Goal: Task Accomplishment & Management: Use online tool/utility

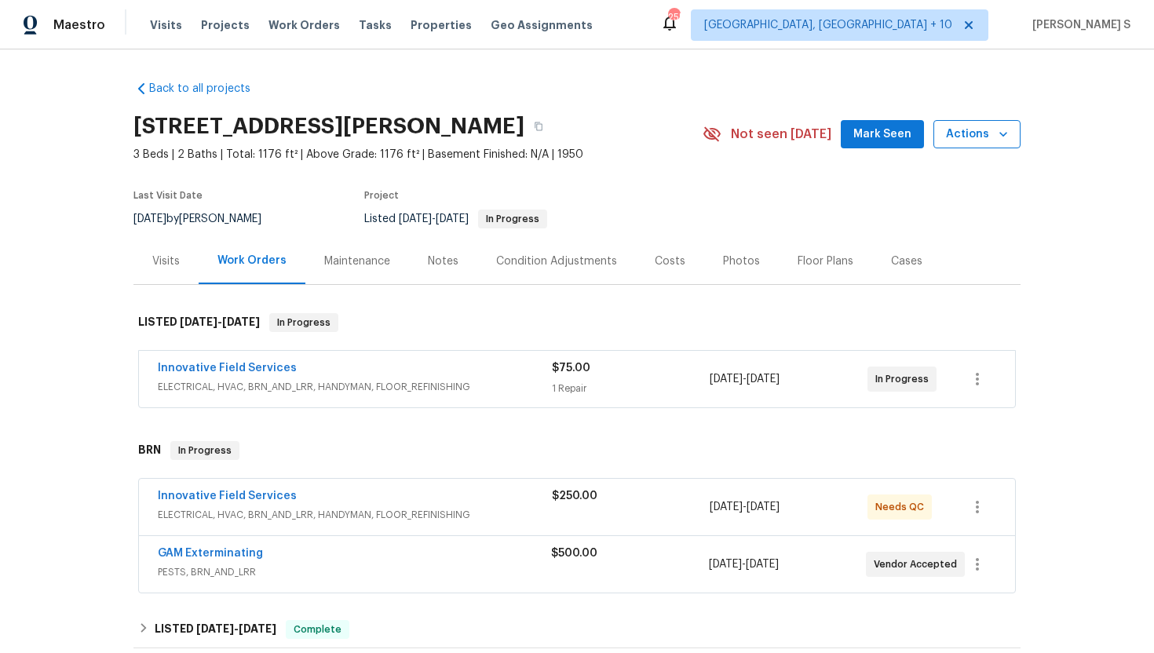
click at [982, 136] on span "Actions" at bounding box center [977, 135] width 62 height 20
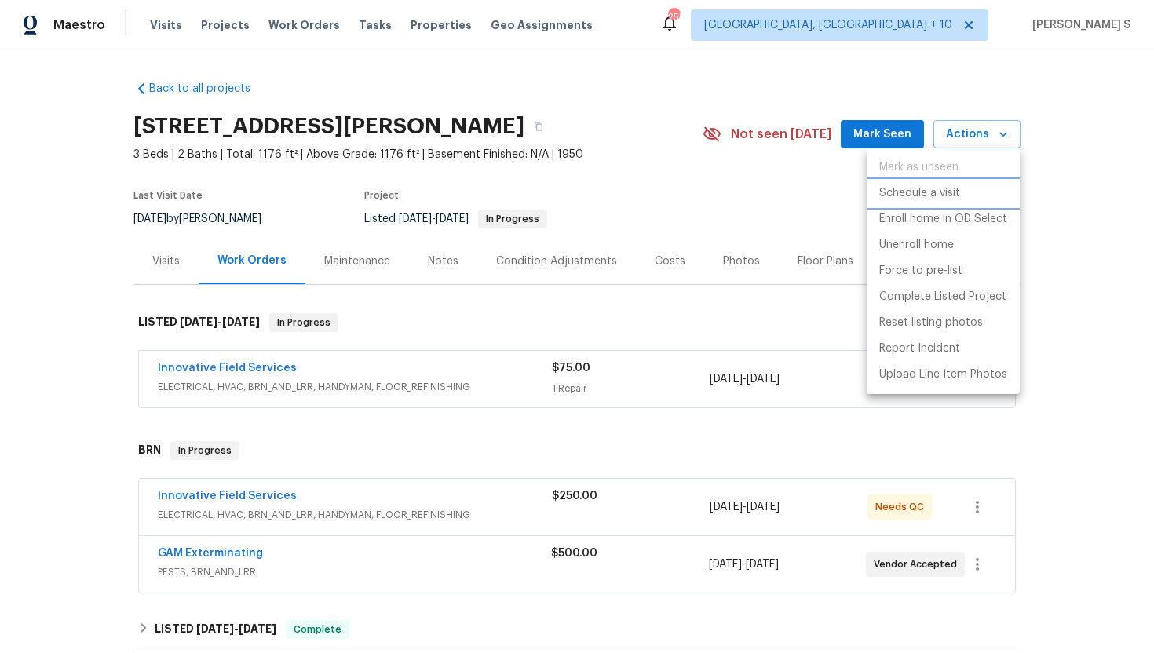
click at [928, 195] on p "Schedule a visit" at bounding box center [919, 193] width 81 height 16
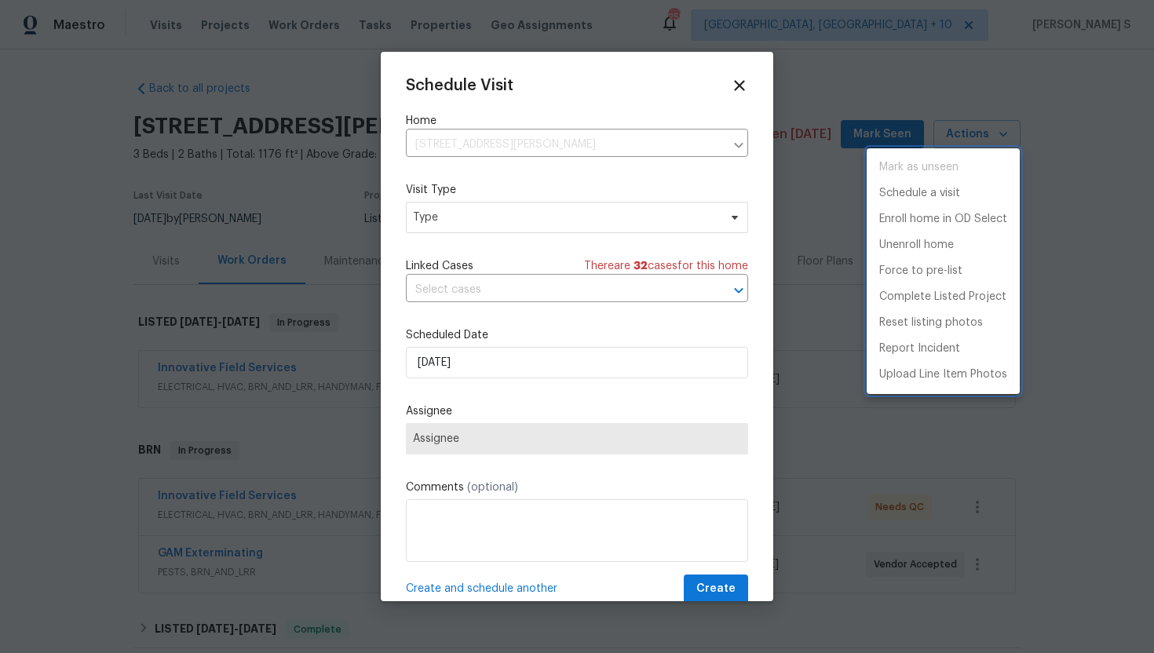
click at [513, 288] on div at bounding box center [577, 326] width 1154 height 653
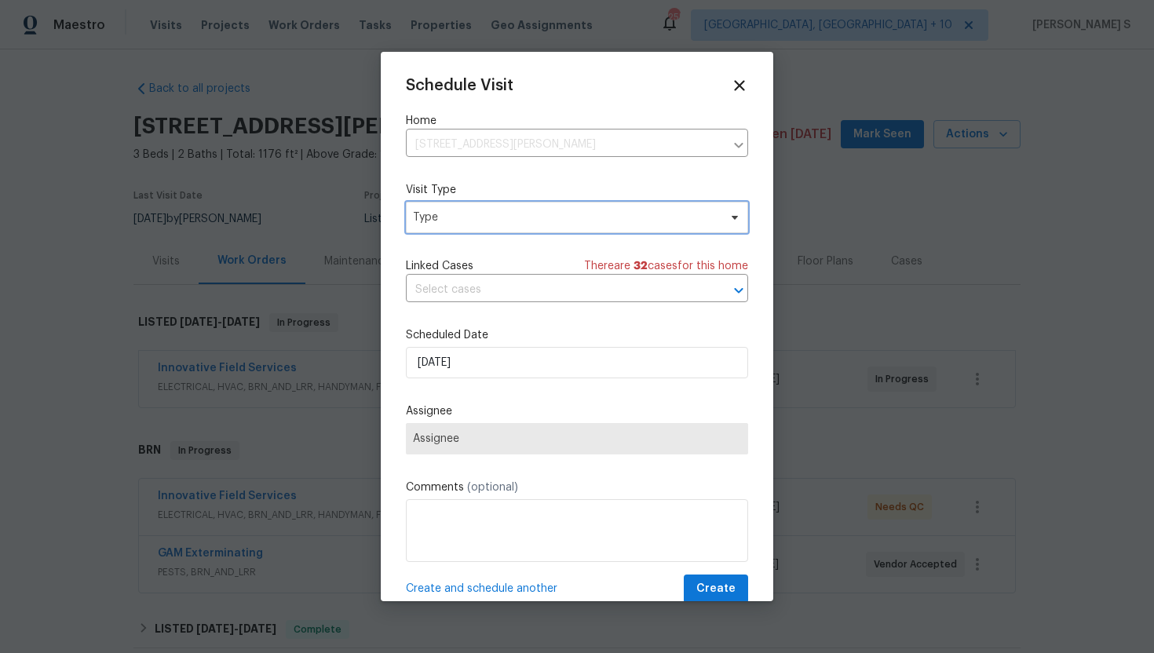
click at [465, 225] on span "Type" at bounding box center [577, 217] width 342 height 31
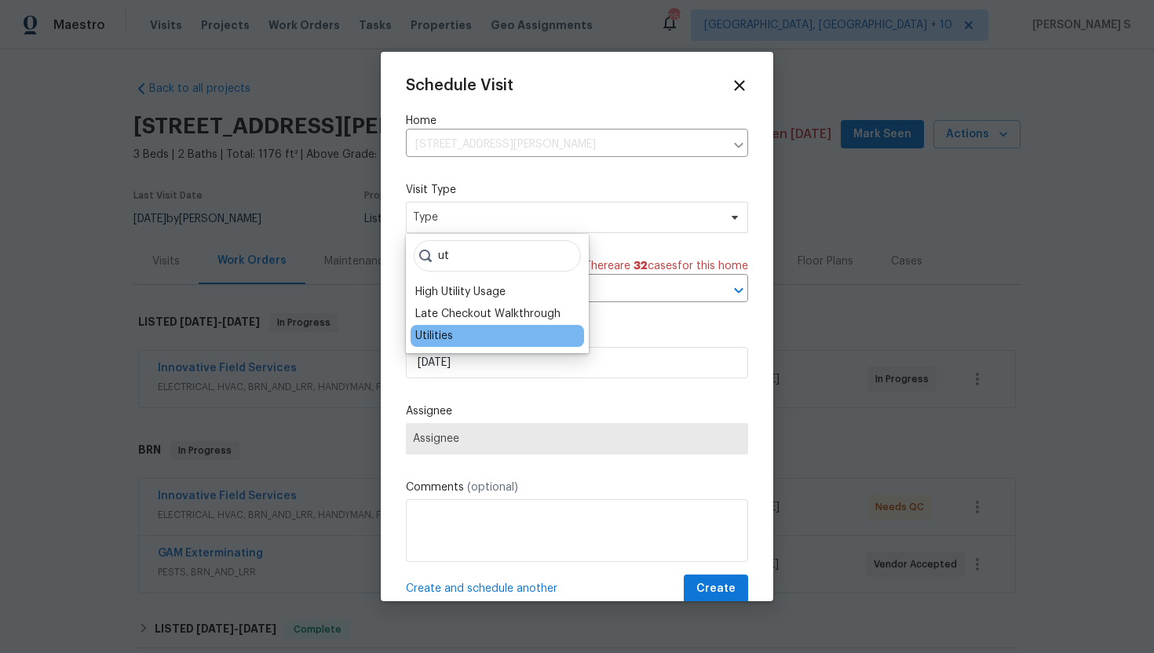
type input "ut"
click at [443, 335] on div "Utilities" at bounding box center [434, 336] width 38 height 16
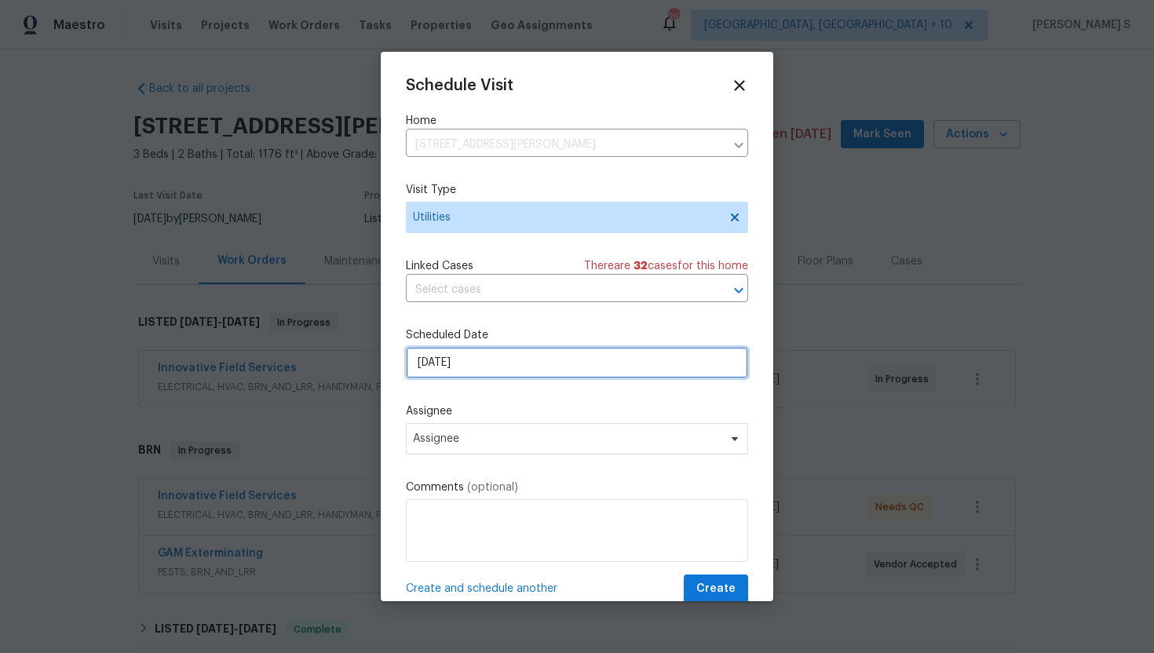
click at [480, 367] on input "16/09/2025" at bounding box center [577, 362] width 342 height 31
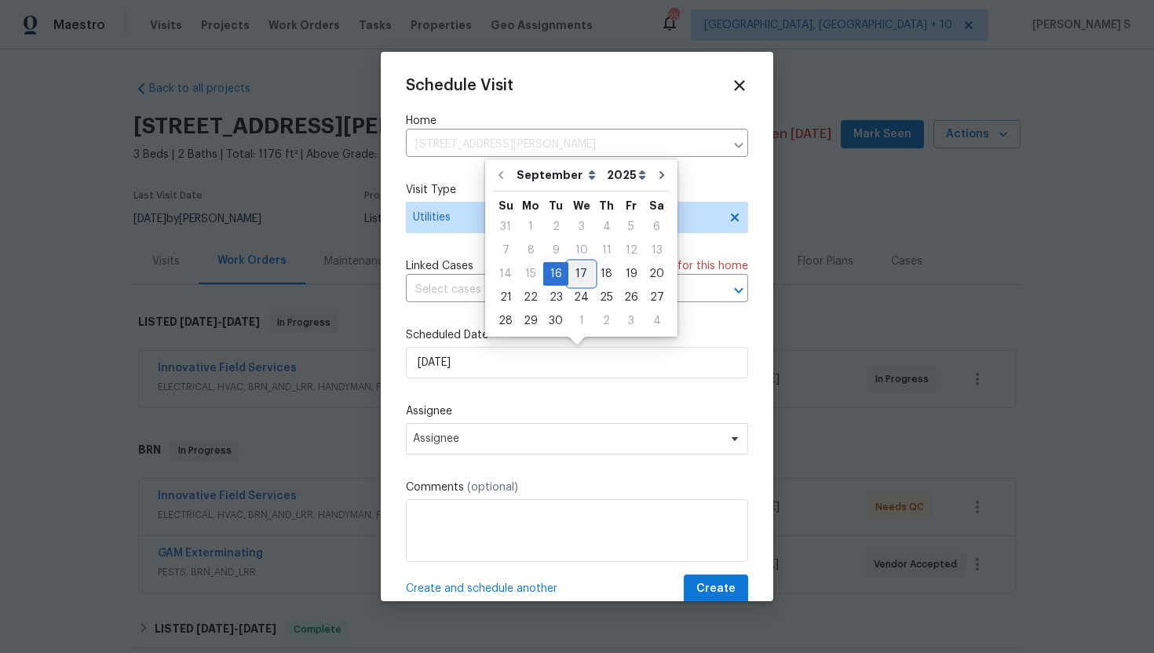
click at [578, 274] on div "17" at bounding box center [581, 274] width 26 height 22
type input "17/09/2025"
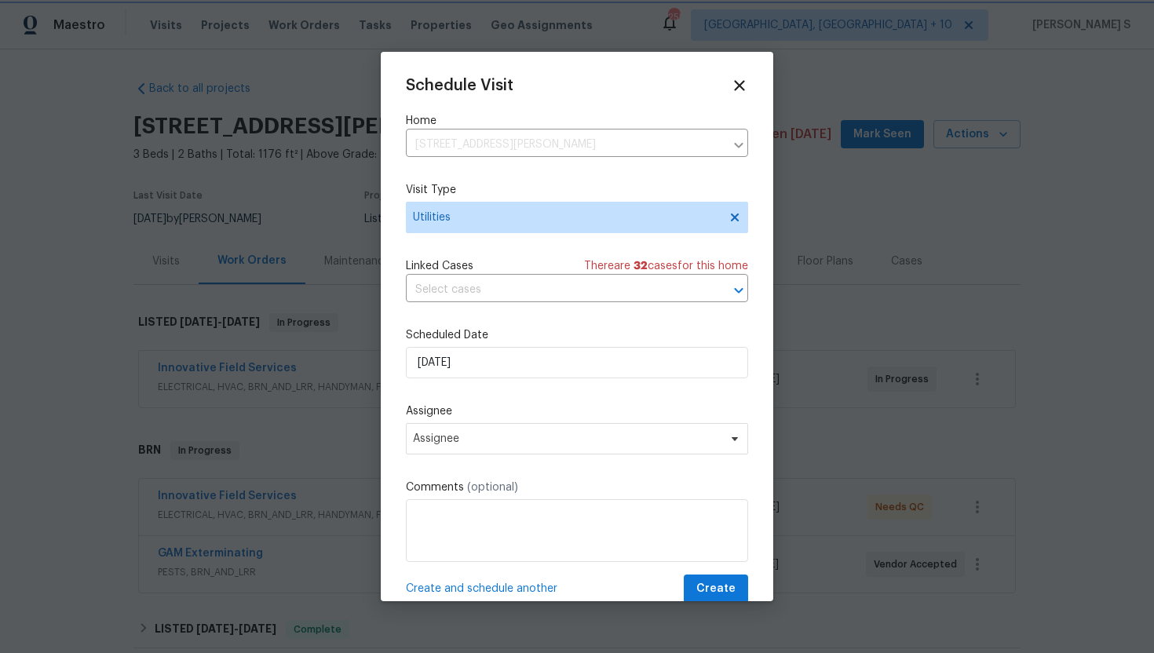
scroll to position [28, 0]
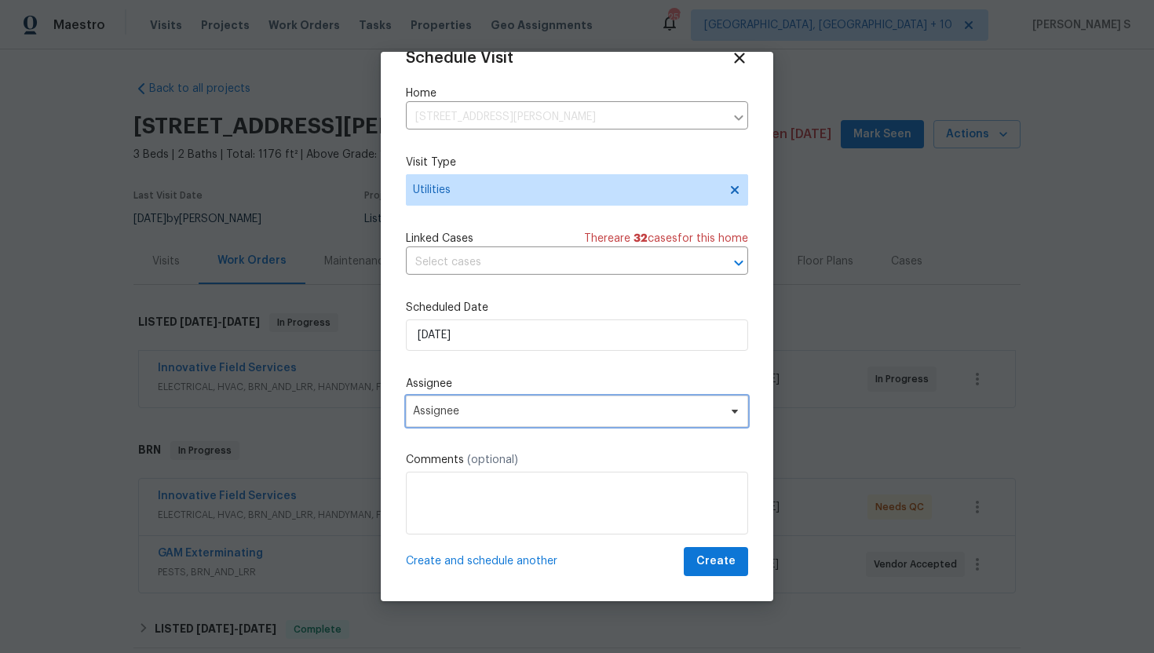
click at [486, 406] on span "Assignee" at bounding box center [567, 411] width 308 height 13
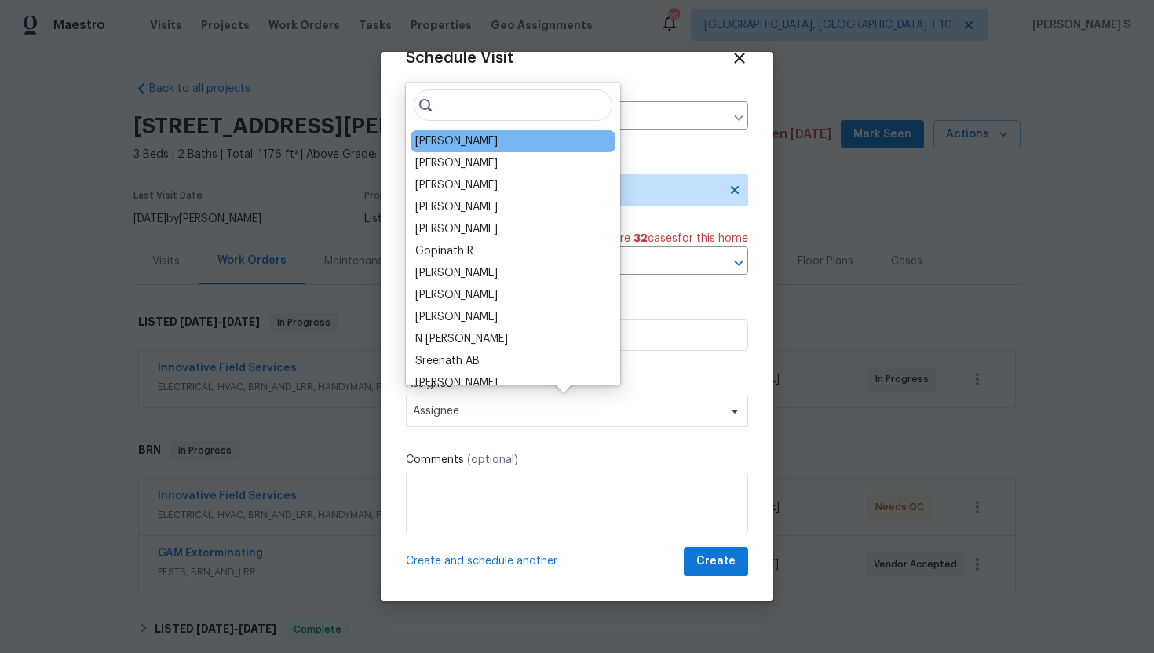
click at [486, 145] on div "Peter Boucher" at bounding box center [456, 141] width 82 height 16
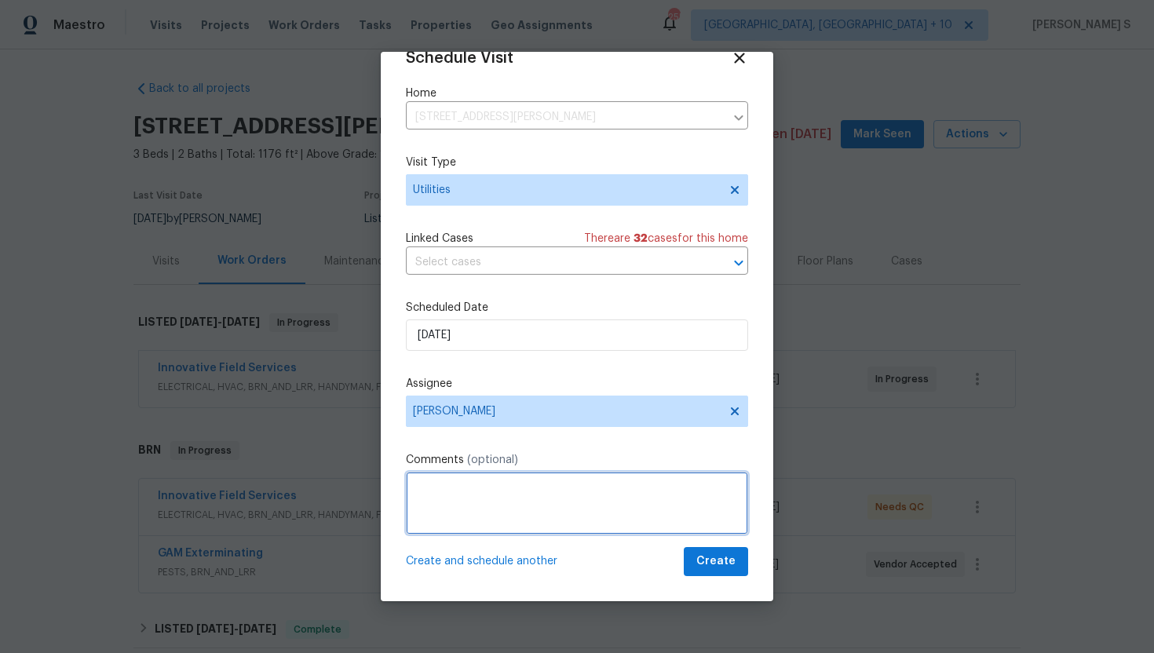
click at [495, 498] on textarea at bounding box center [577, 503] width 342 height 63
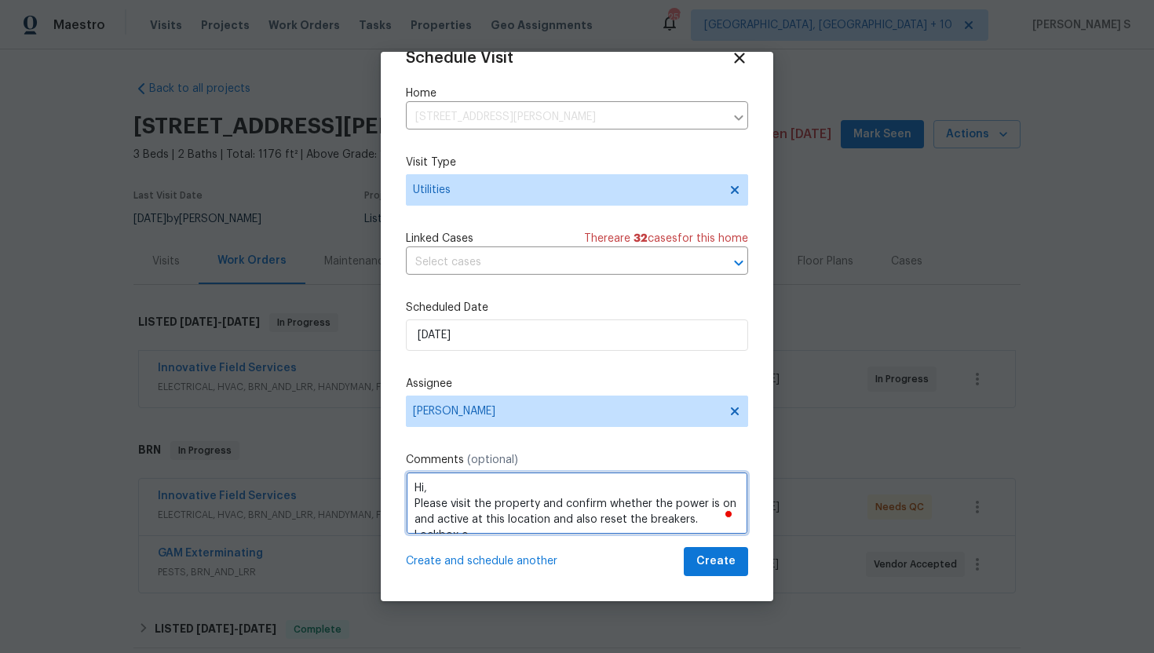
scroll to position [7, 0]
paste textarea "4780"
type textarea "Hi, Please visit the property and confirm whether the power is on and active at…"
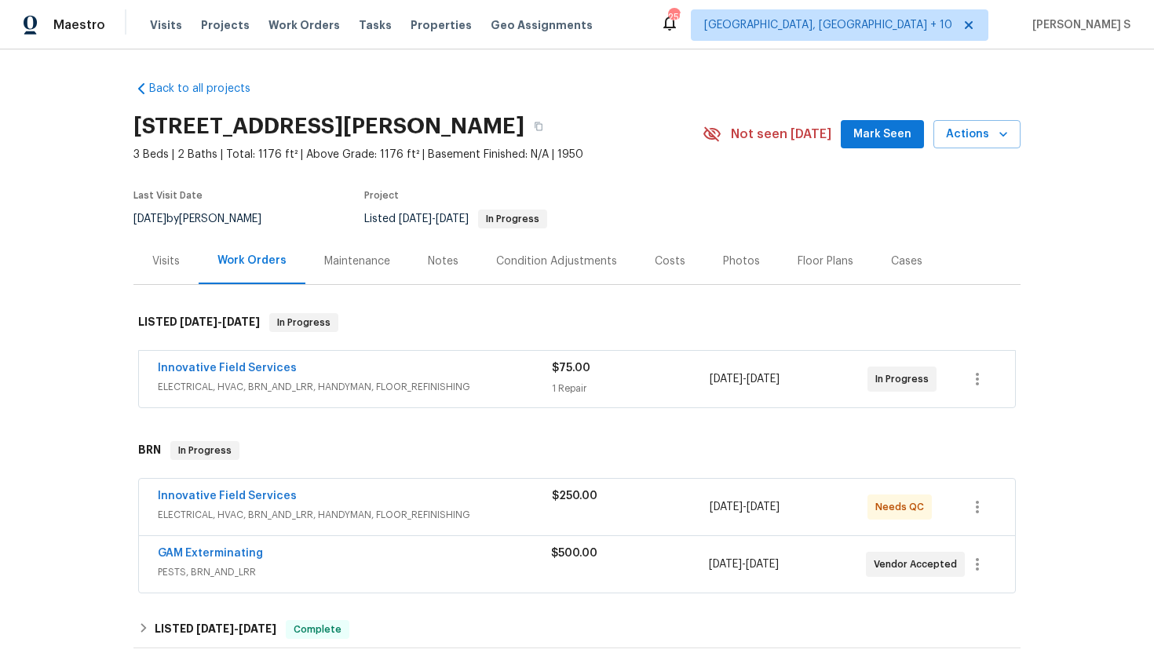
click at [173, 258] on div "Visits" at bounding box center [165, 262] width 27 height 16
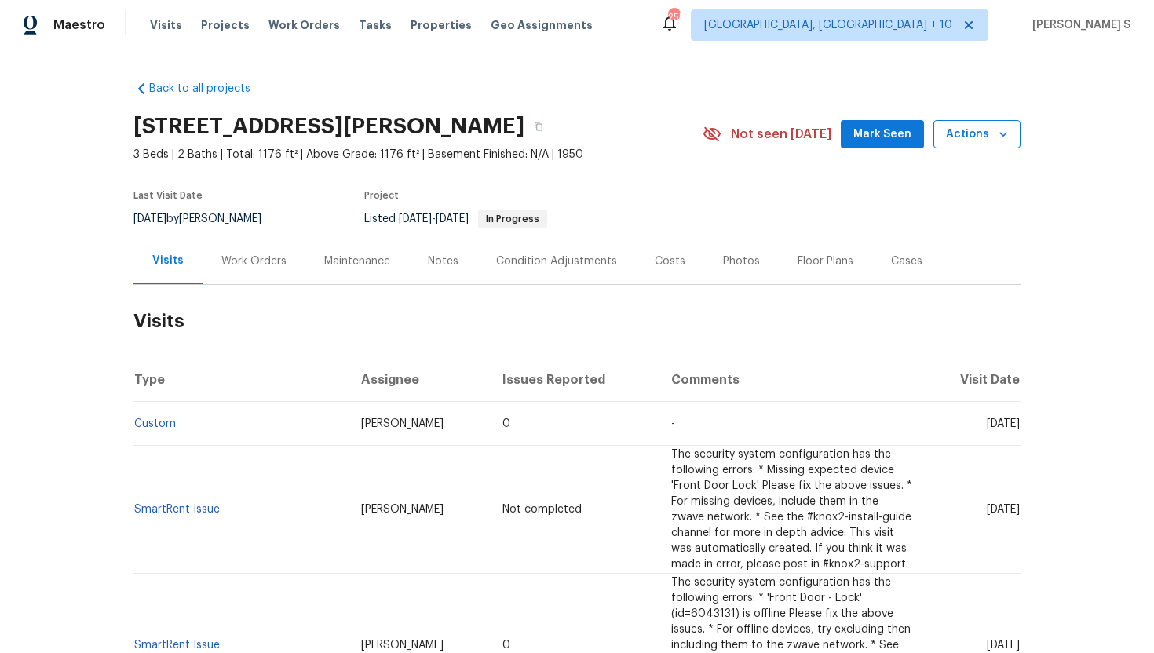
click at [990, 133] on span "Actions" at bounding box center [977, 135] width 62 height 20
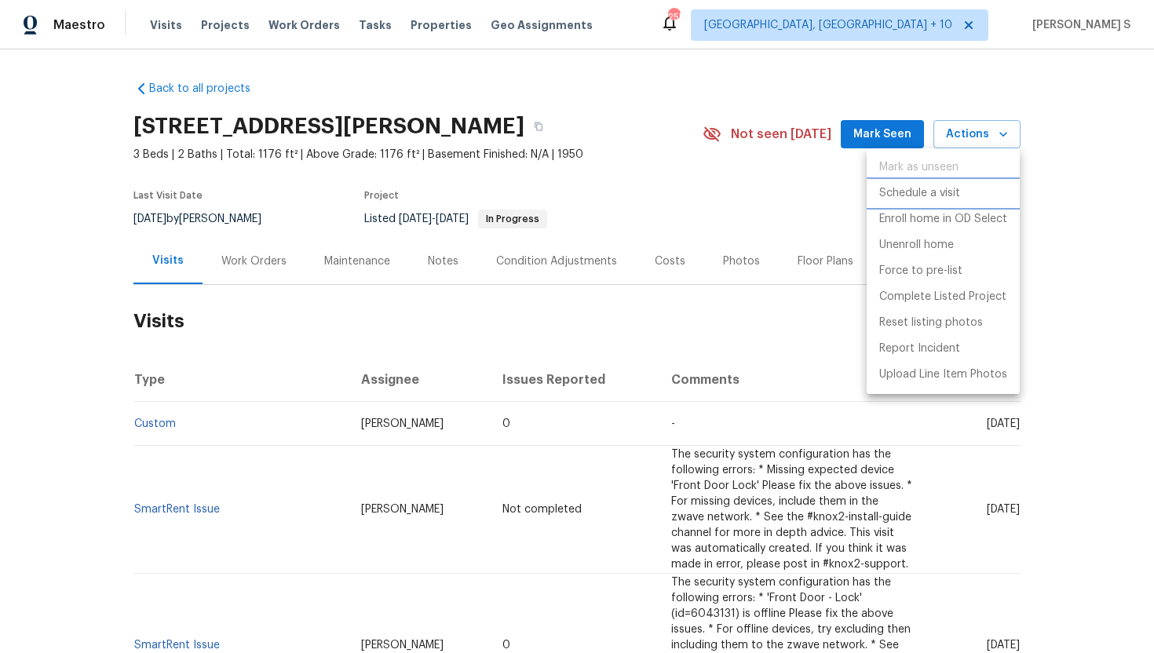
click at [940, 191] on p "Schedule a visit" at bounding box center [919, 193] width 81 height 16
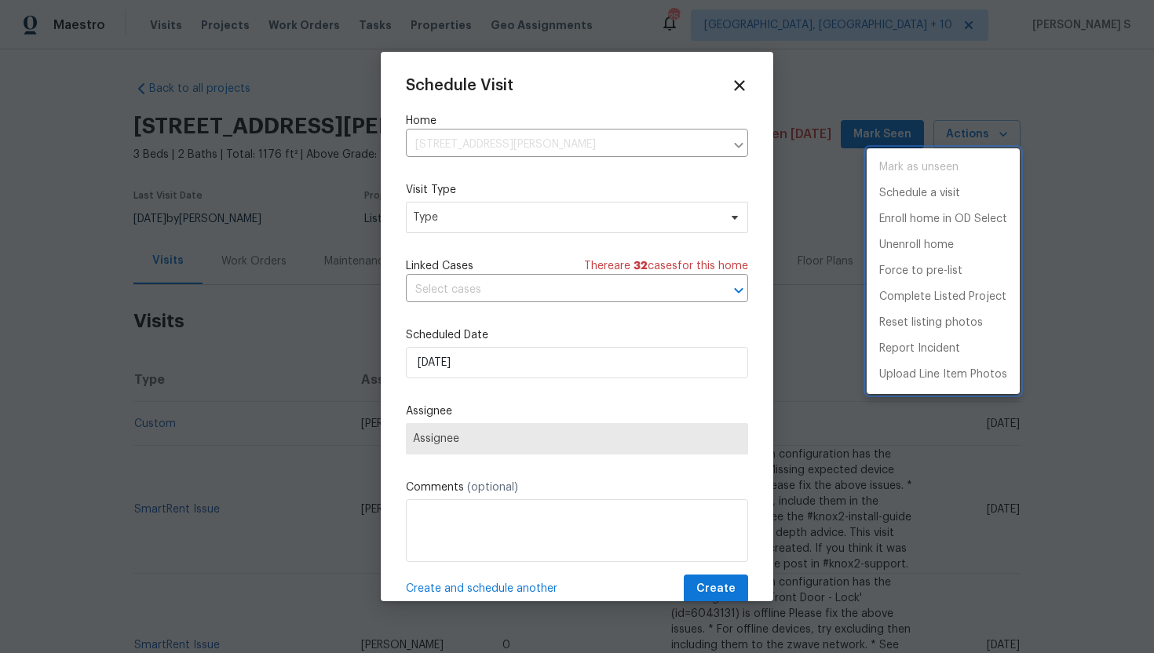
click at [466, 221] on div at bounding box center [577, 326] width 1154 height 653
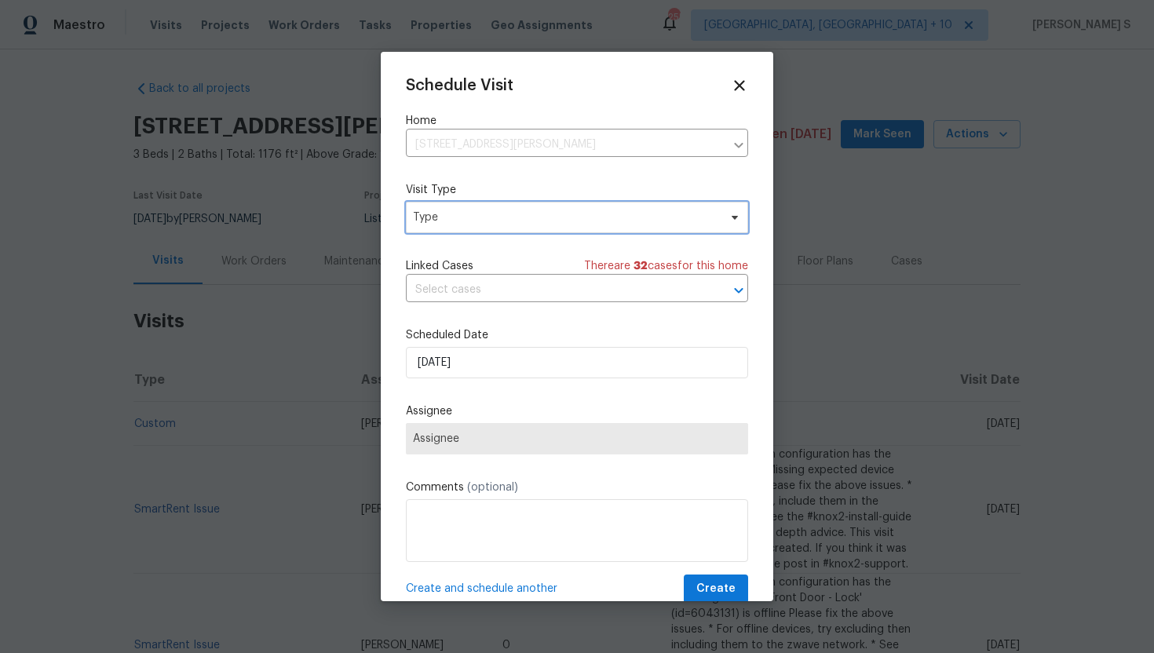
click at [465, 220] on span "Type" at bounding box center [565, 218] width 305 height 16
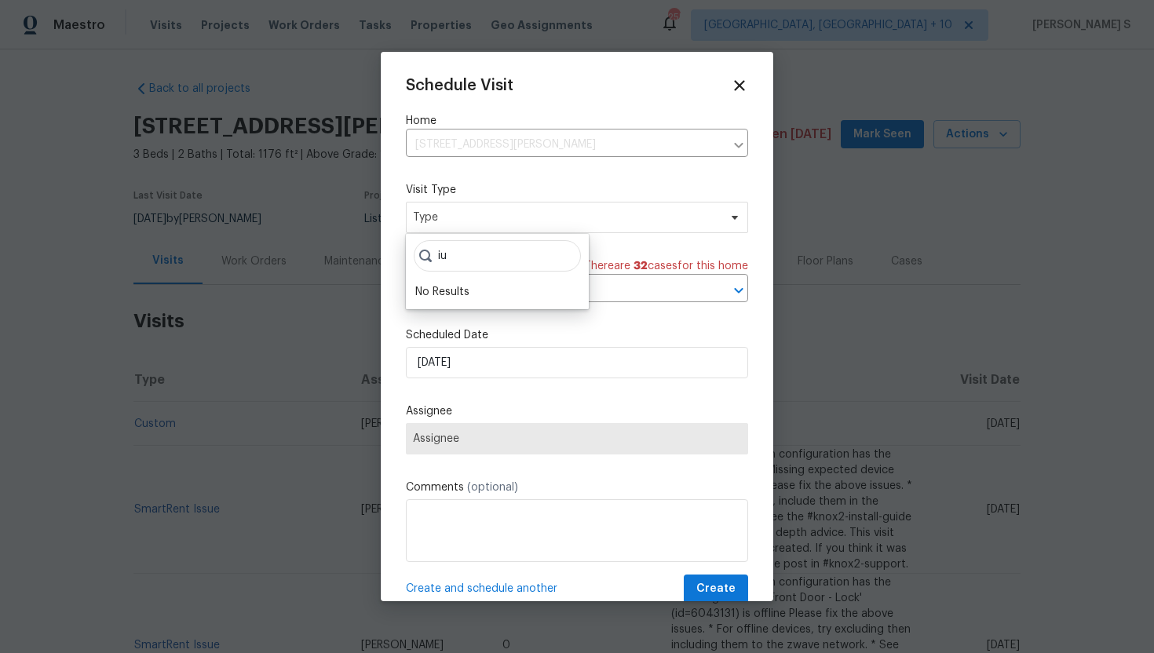
type input "i"
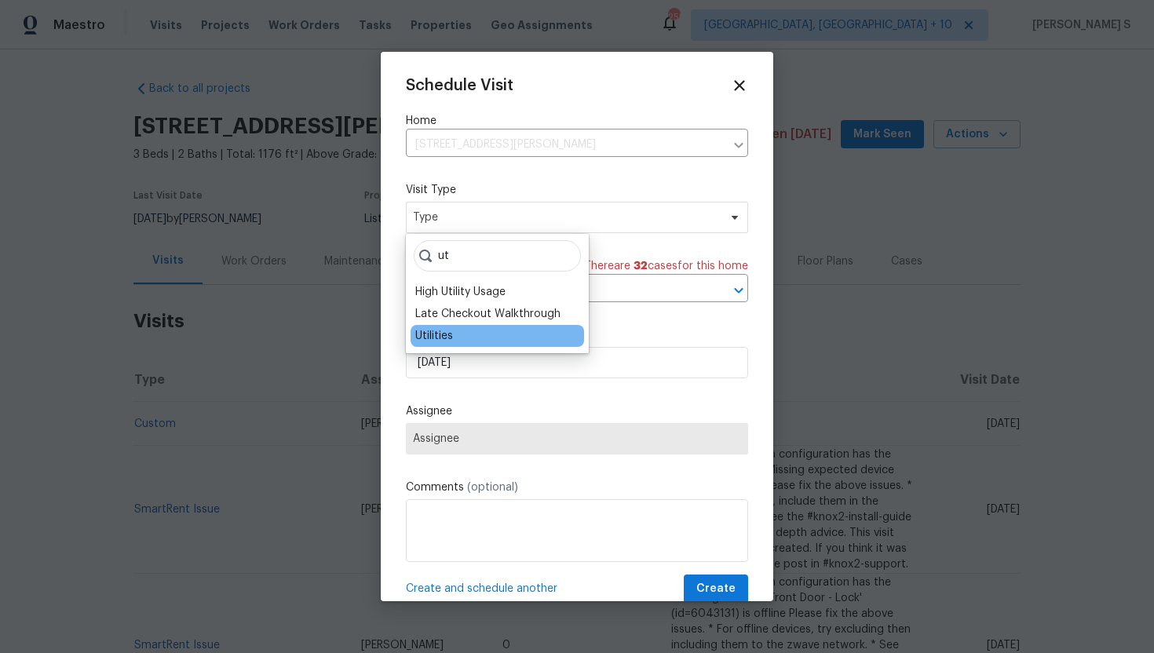
type input "ut"
click at [460, 333] on div "Utilities" at bounding box center [496, 336] width 173 height 22
click at [432, 335] on div "Utilities" at bounding box center [434, 336] width 38 height 16
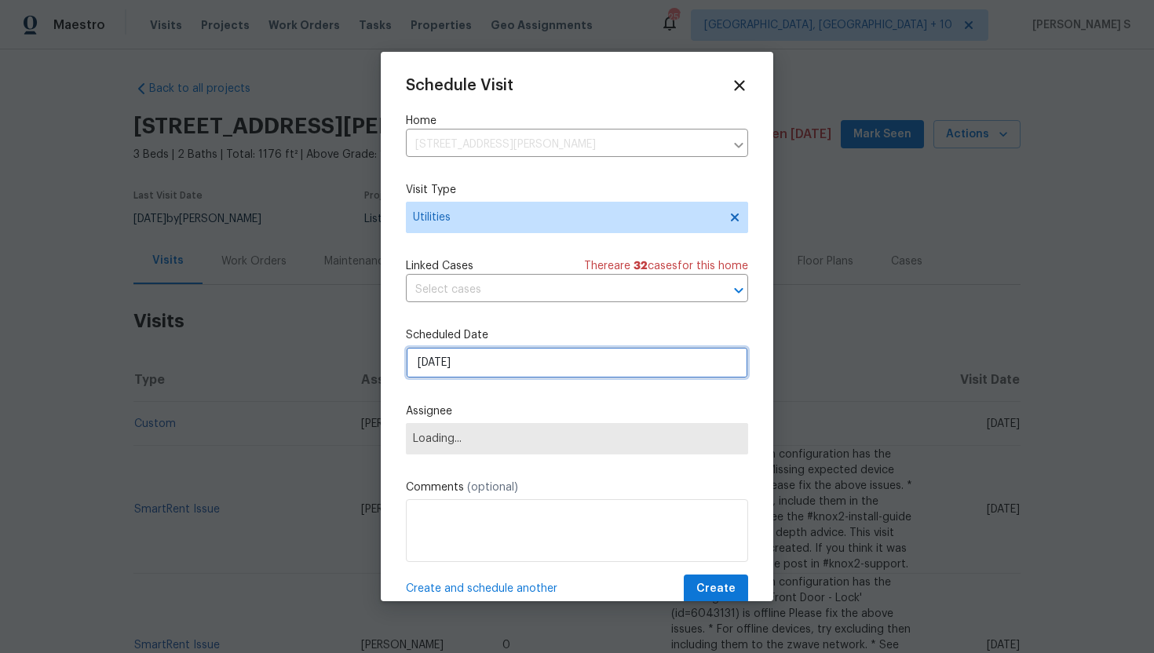
click at [491, 359] on input "16/09/2025" at bounding box center [577, 362] width 342 height 31
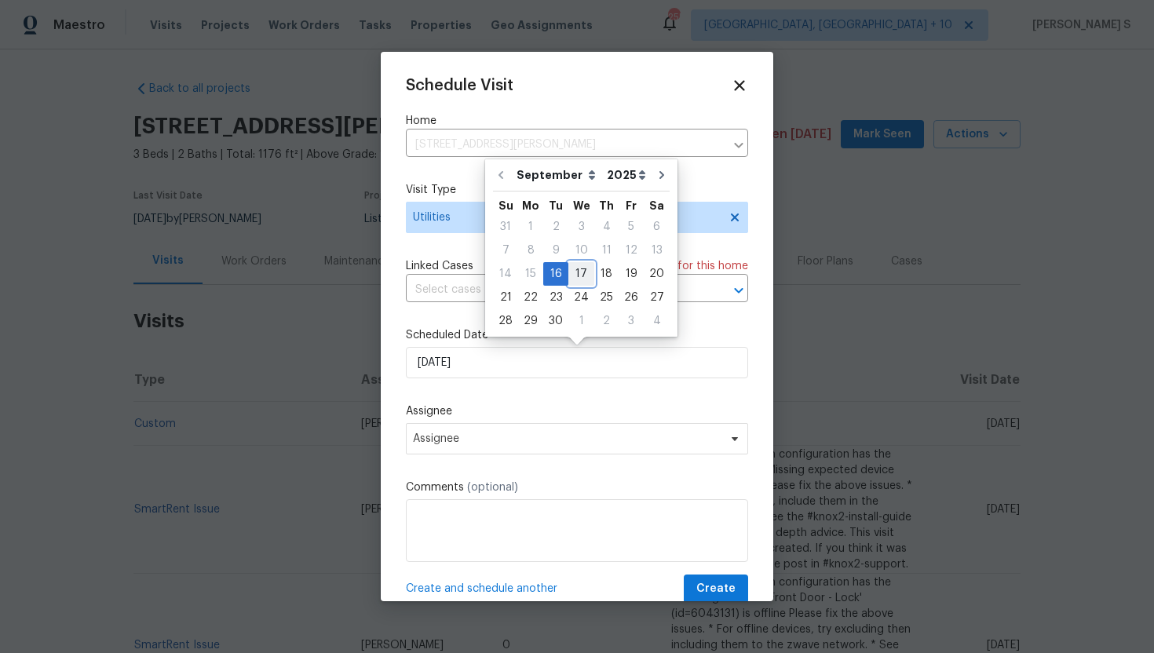
click at [579, 272] on div "17" at bounding box center [581, 274] width 26 height 22
type input "17/09/2025"
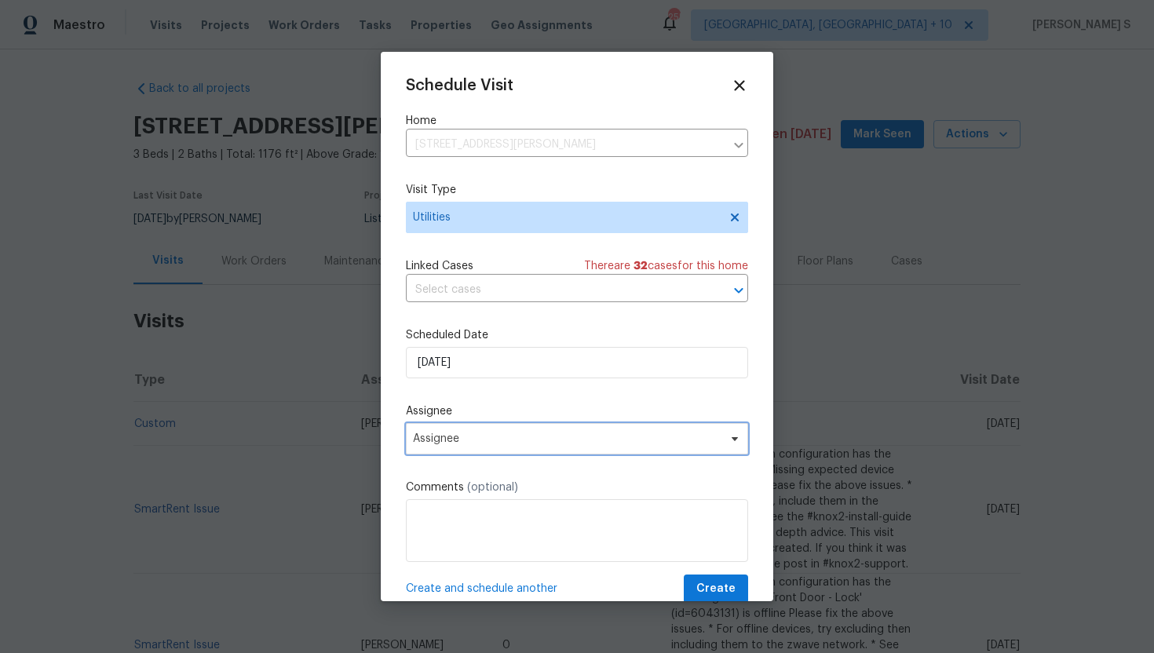
click at [483, 445] on span "Assignee" at bounding box center [567, 438] width 308 height 13
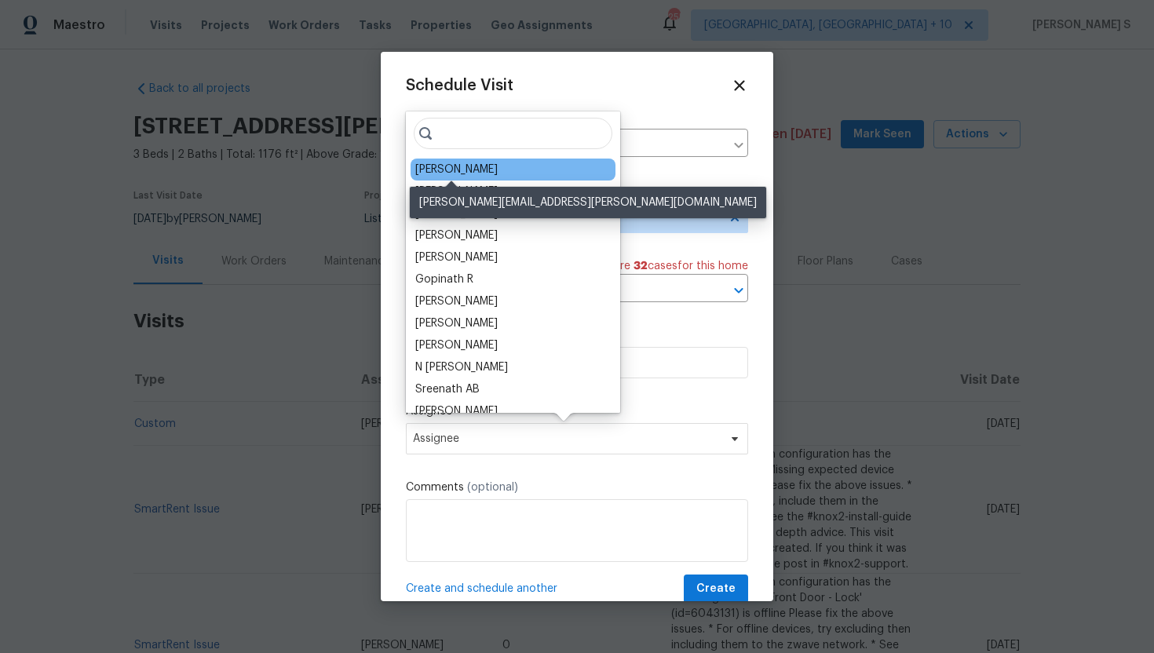
click at [475, 168] on div "Peter Boucher" at bounding box center [456, 170] width 82 height 16
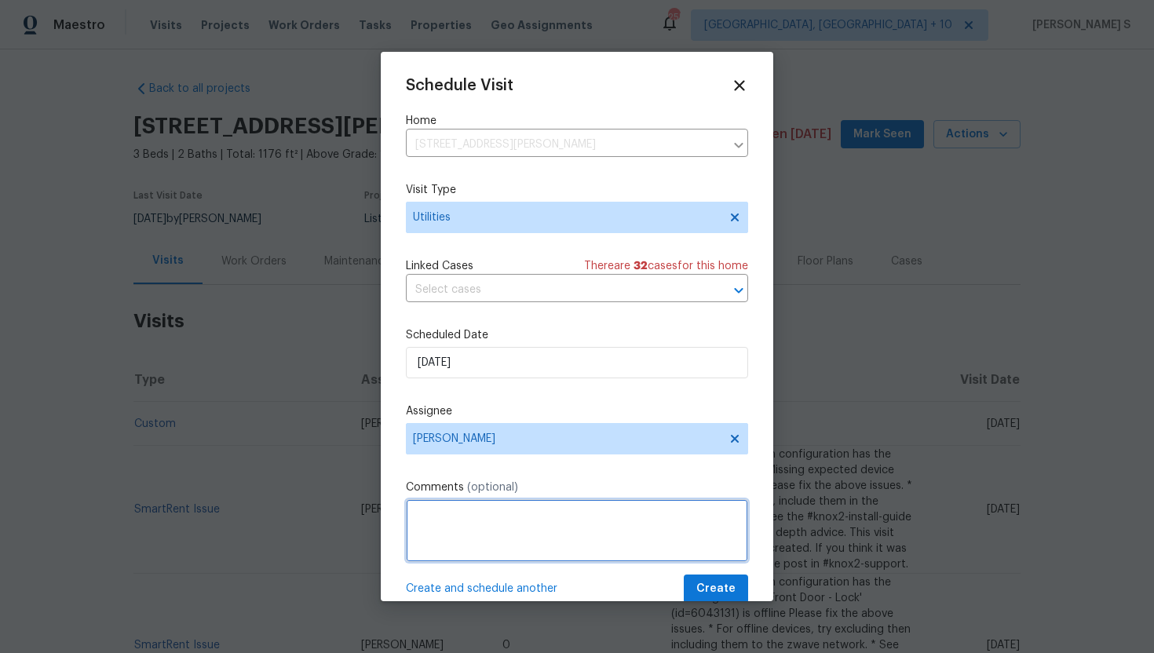
click at [454, 524] on textarea at bounding box center [577, 530] width 342 height 63
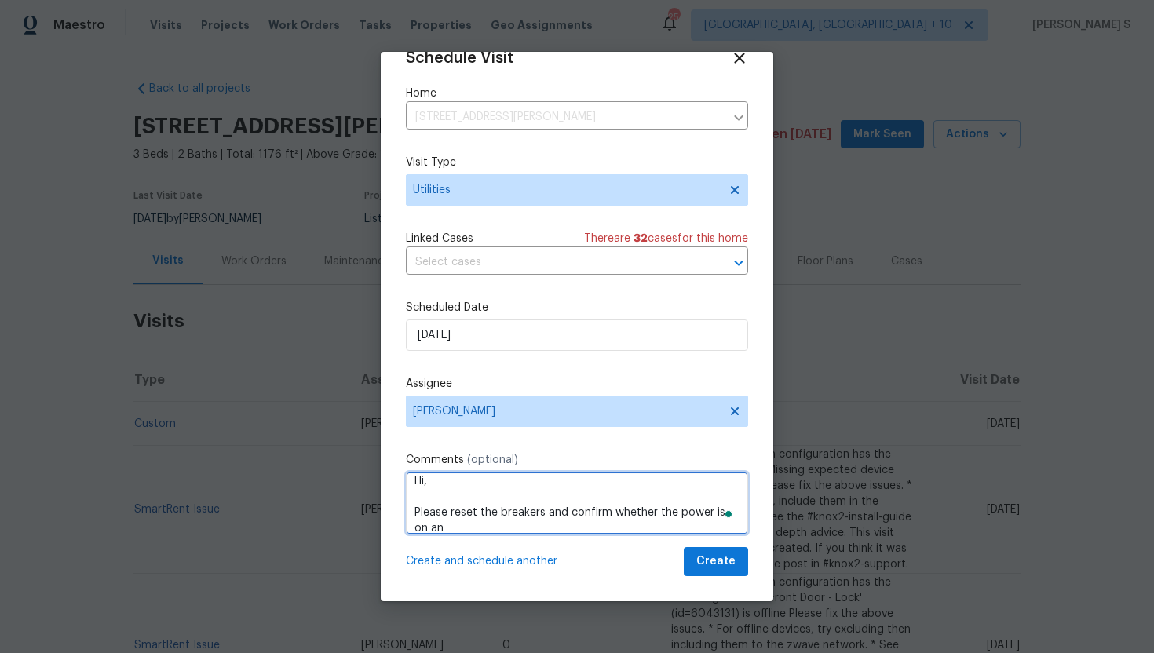
scroll to position [7, 0]
paste textarea "4780"
type textarea "Hi, Please reset the breakers and confirm whether the power is on and active at…"
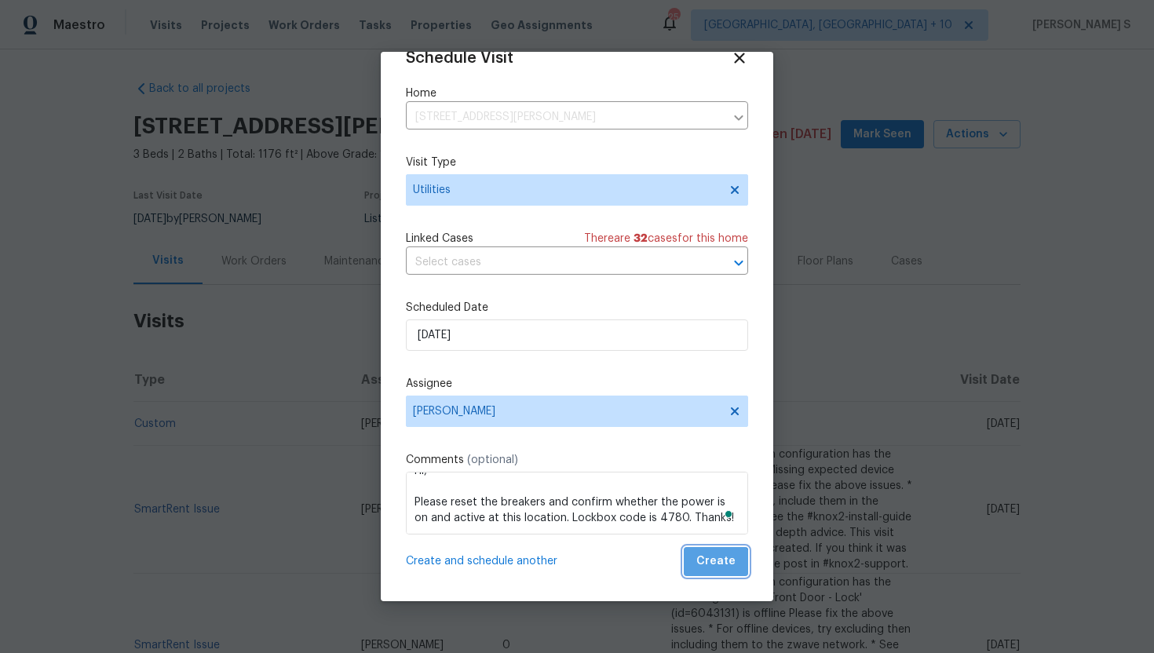
click at [717, 572] on button "Create" at bounding box center [716, 561] width 64 height 29
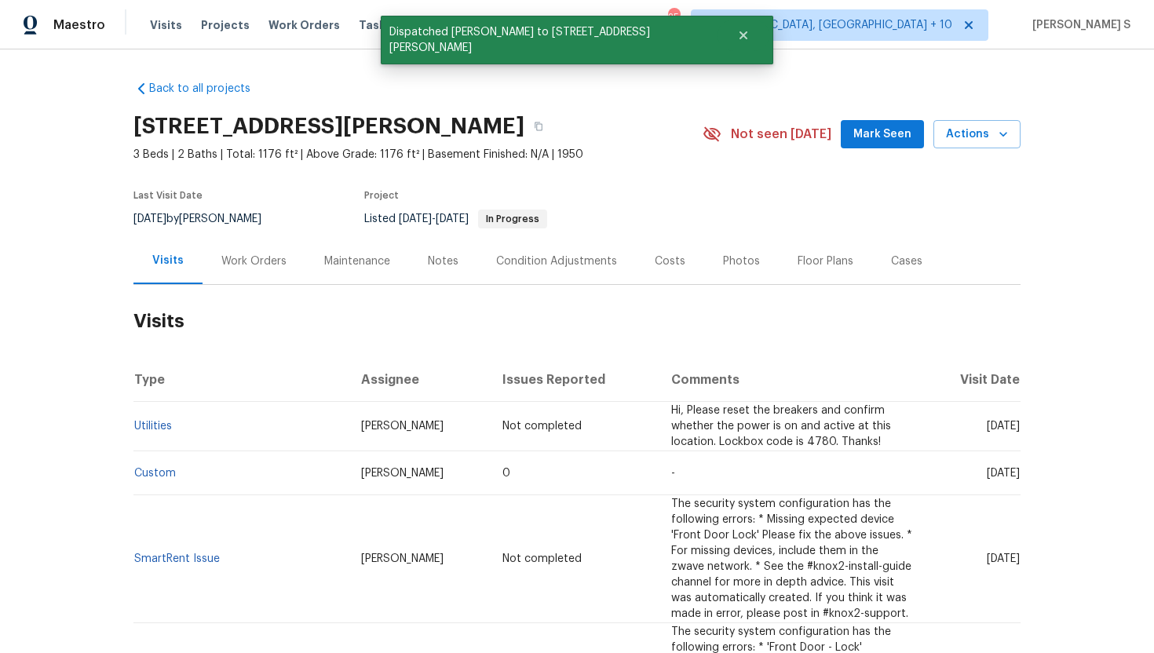
click at [170, 270] on div "Visits" at bounding box center [167, 261] width 69 height 46
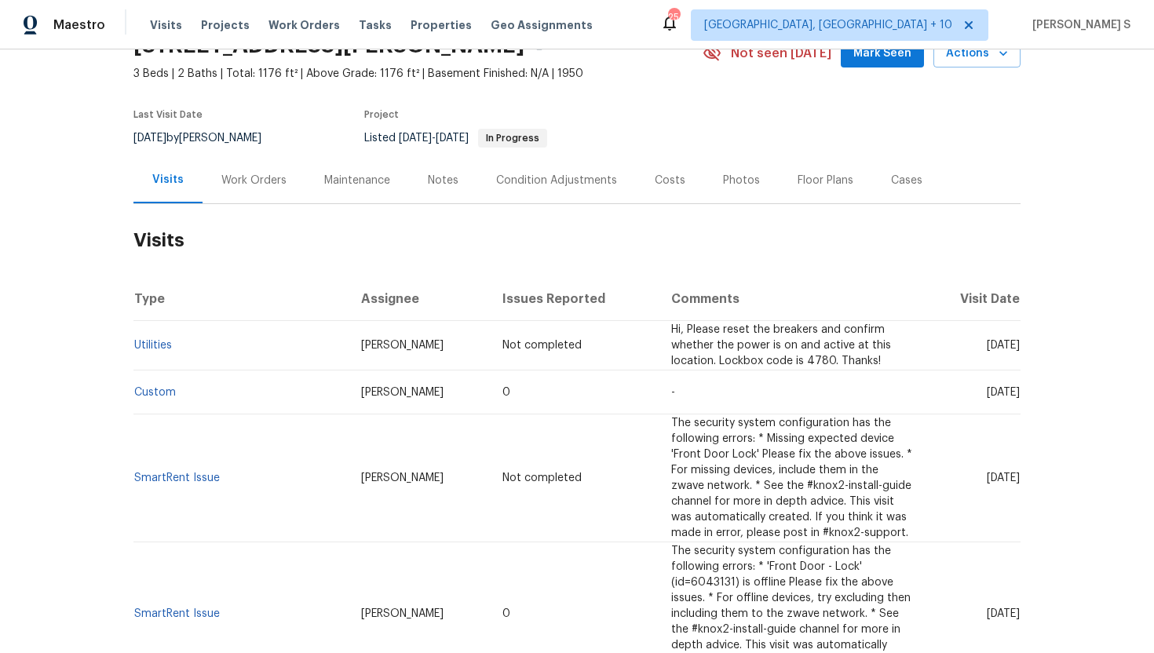
scroll to position [0, 0]
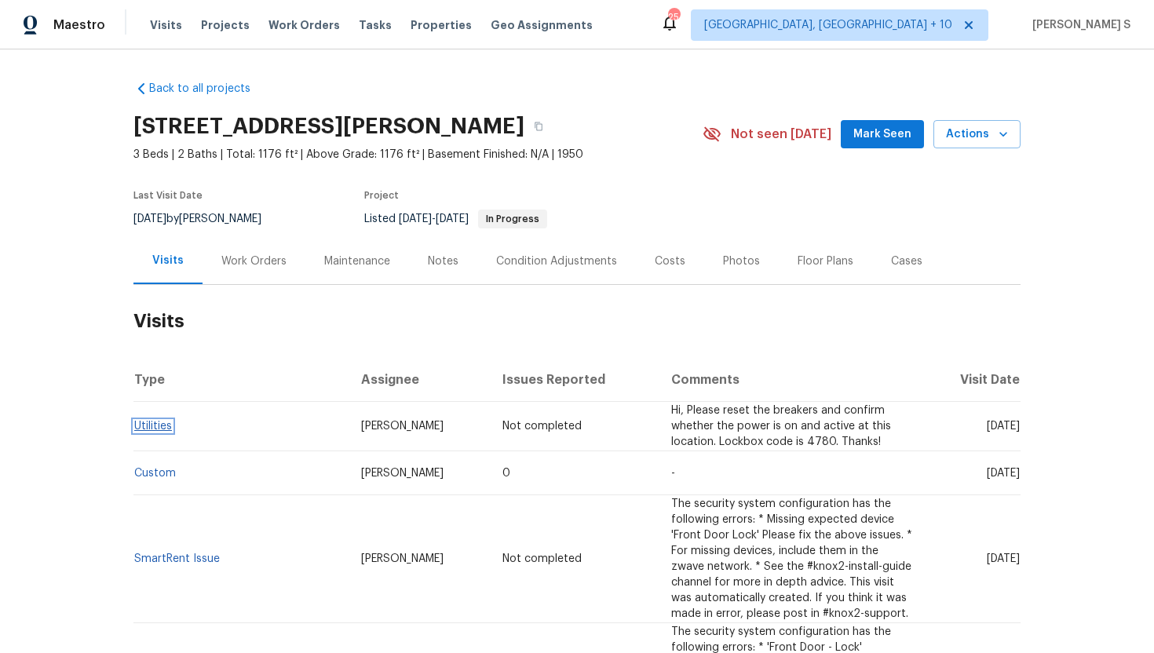
click at [147, 425] on link "Utilities" at bounding box center [153, 426] width 38 height 11
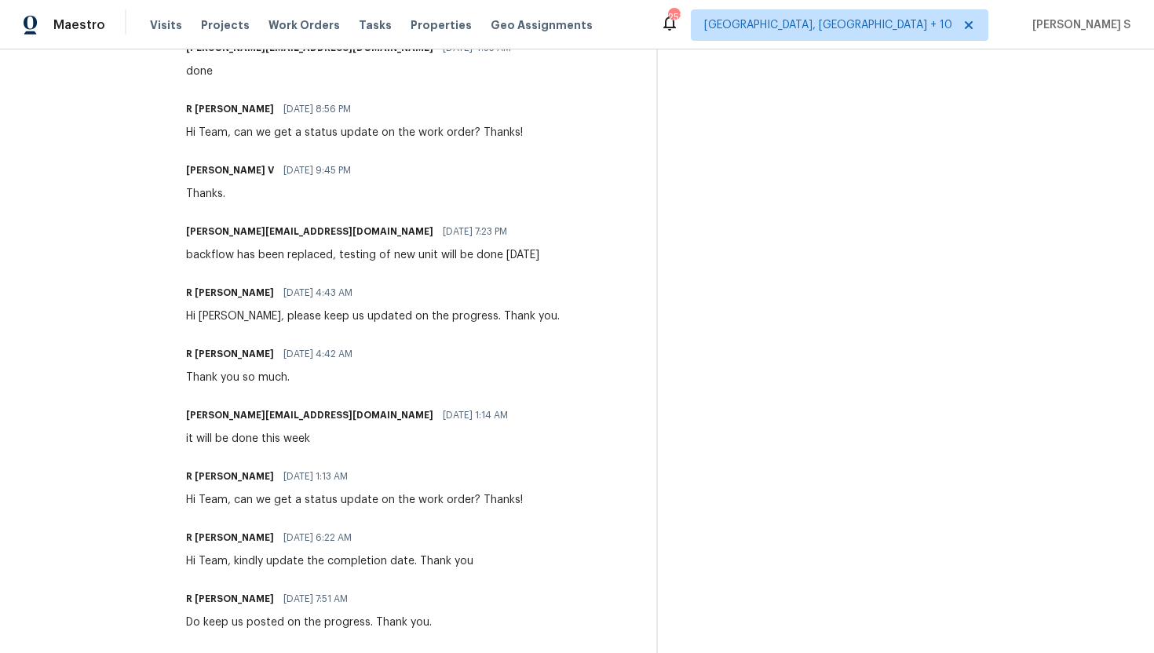
scroll to position [669, 0]
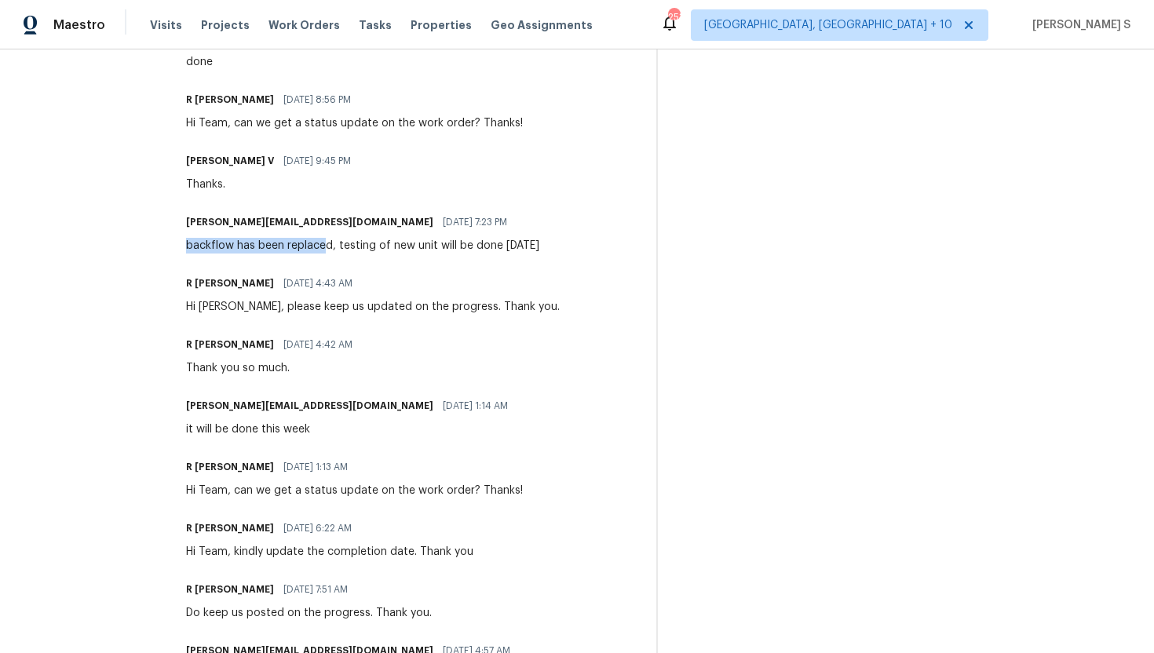
drag, startPoint x: 215, startPoint y: 231, endPoint x: 352, endPoint y: 231, distance: 137.3
click at [352, 238] on div "backflow has been replaced, testing of new unit will be done on monday" at bounding box center [362, 246] width 353 height 16
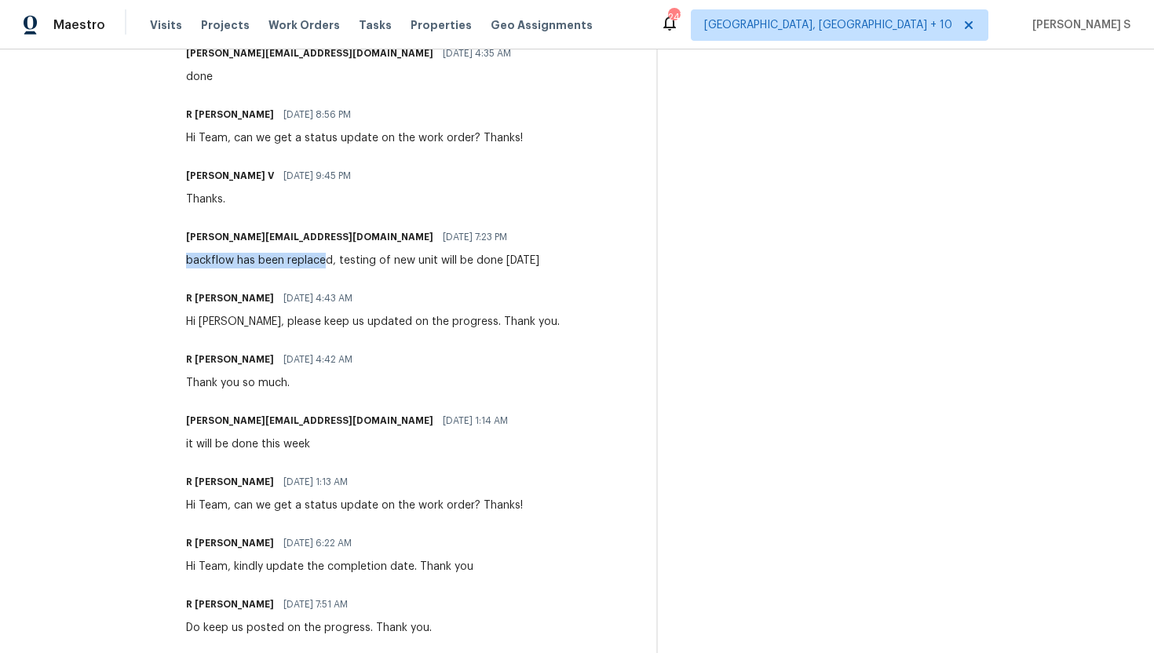
scroll to position [651, 0]
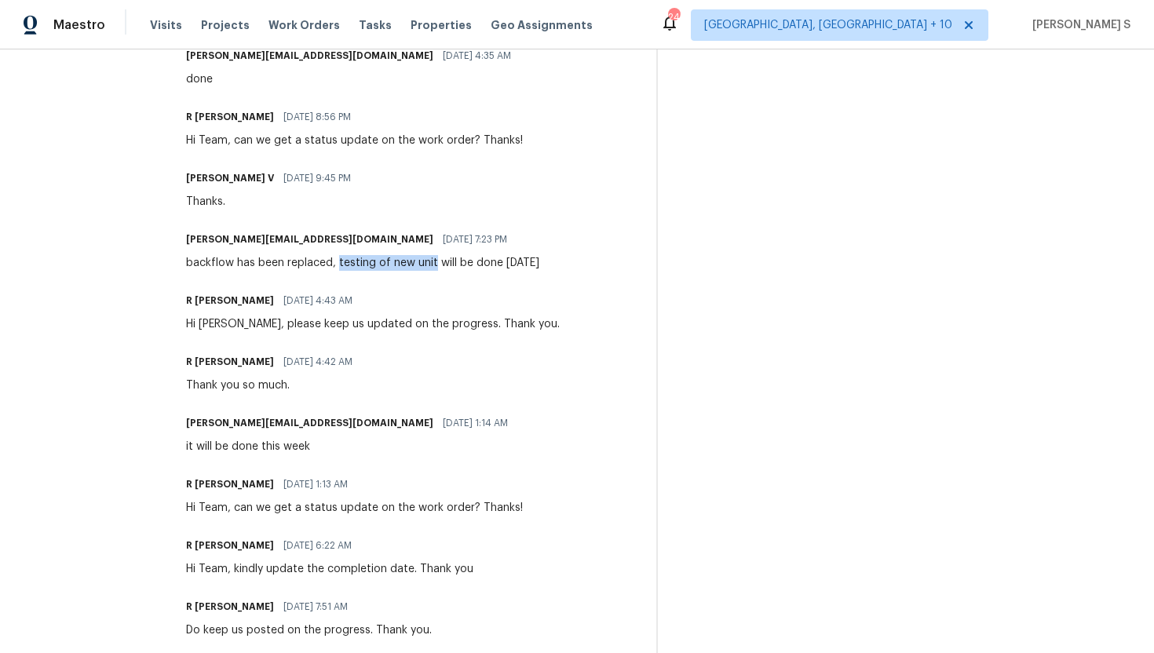
drag, startPoint x: 363, startPoint y: 245, endPoint x: 459, endPoint y: 245, distance: 95.8
click at [459, 255] on div "backflow has been replaced, testing of new unit will be done on monday" at bounding box center [362, 263] width 353 height 16
copy div "testing of new unit"
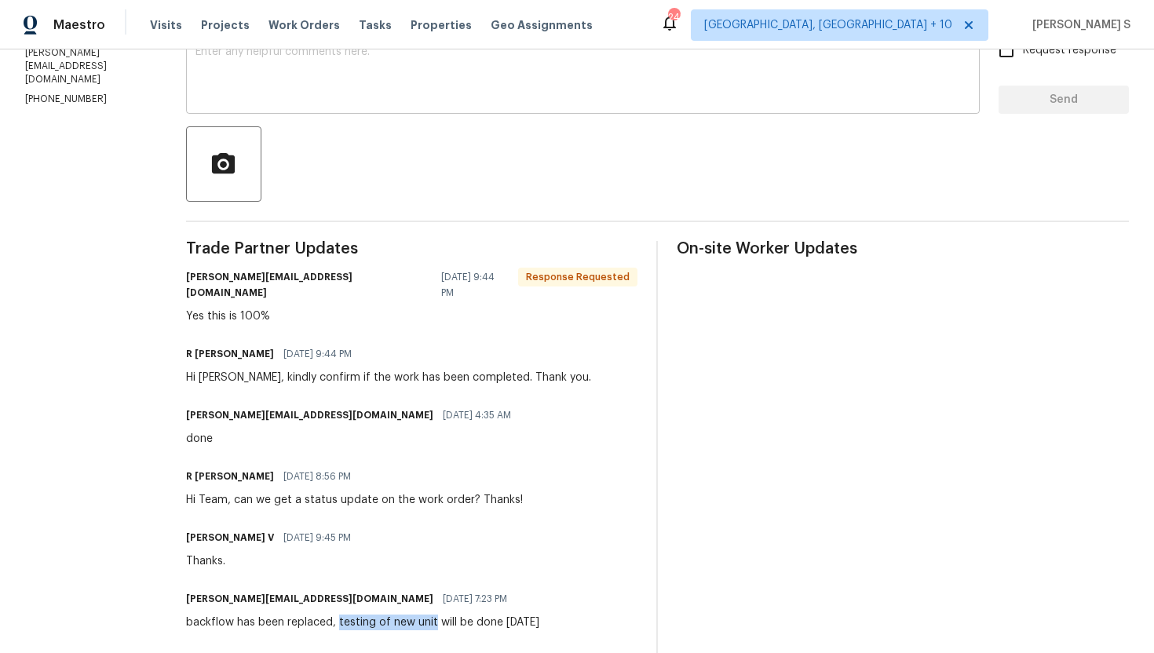
scroll to position [427, 0]
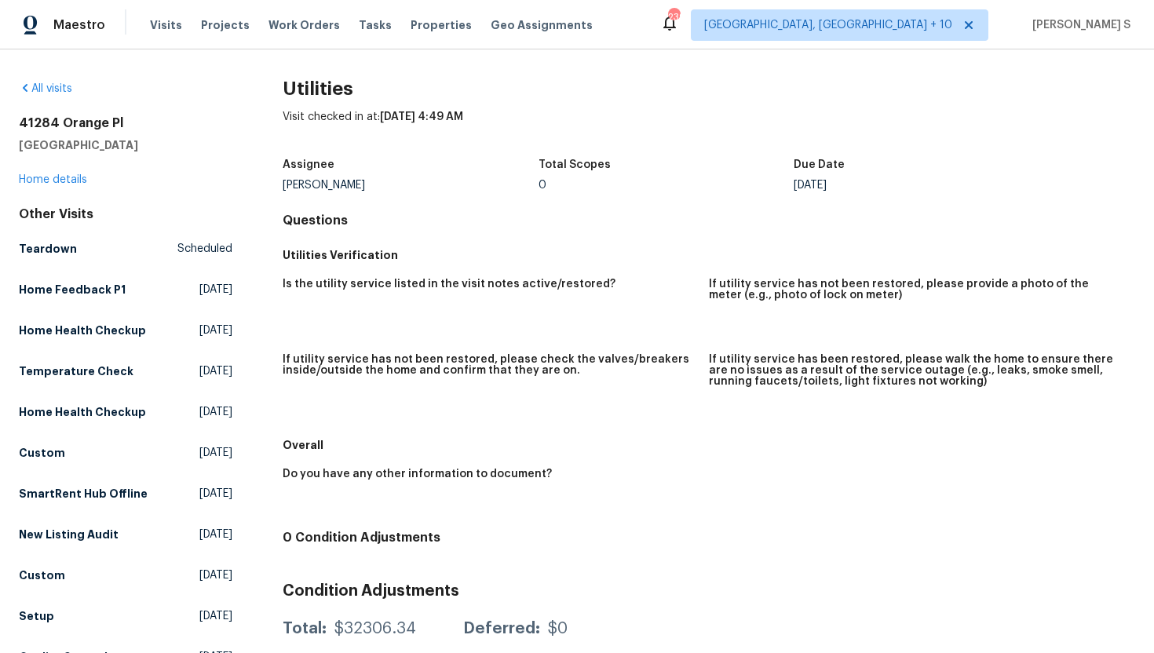
scroll to position [25, 0]
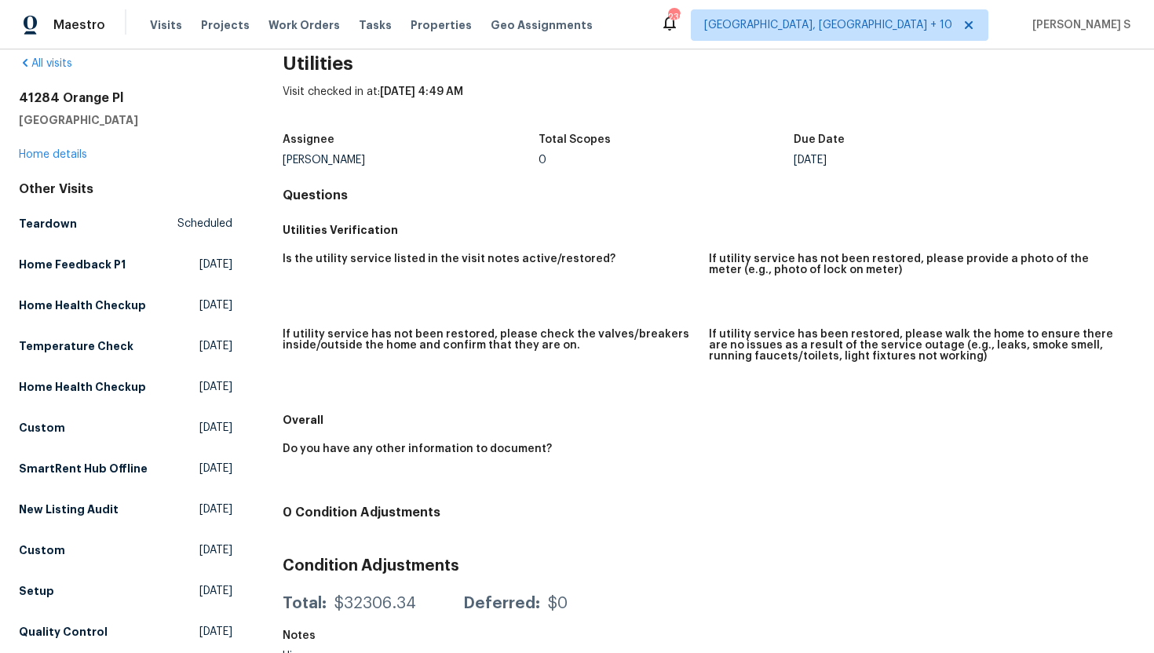
drag, startPoint x: 370, startPoint y: 162, endPoint x: 283, endPoint y: 158, distance: 86.4
click at [283, 158] on div "[PERSON_NAME]" at bounding box center [411, 160] width 256 height 11
copy div "[PERSON_NAME]"
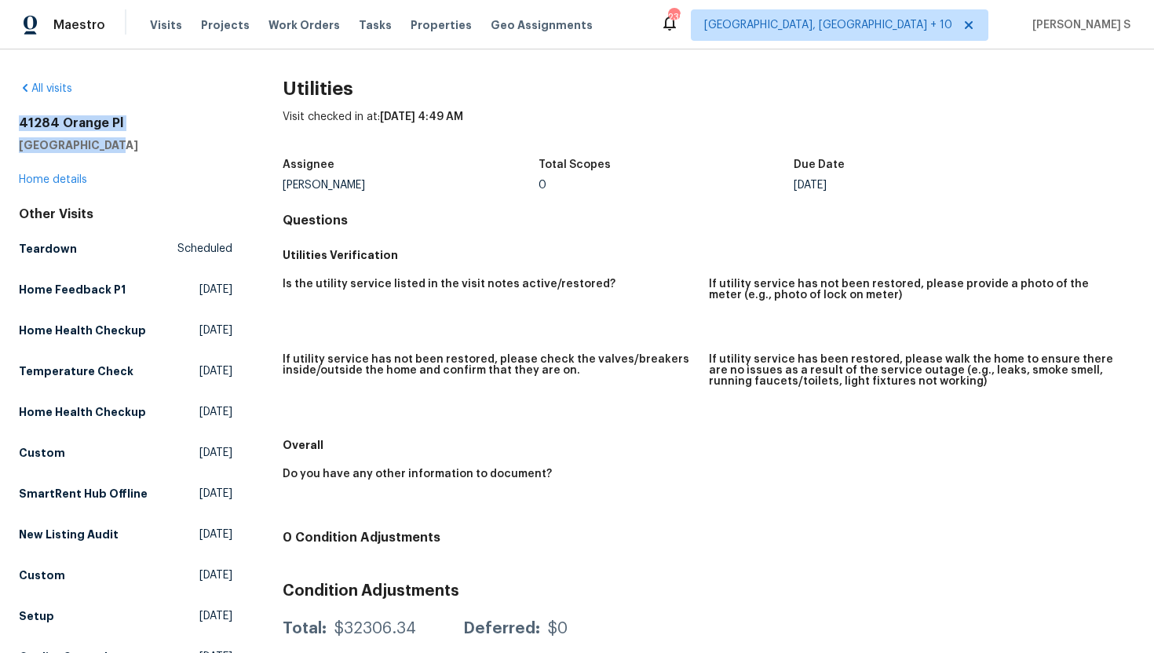
drag, startPoint x: 122, startPoint y: 144, endPoint x: 12, endPoint y: 116, distance: 114.2
click at [12, 116] on div "All visits [GEOGRAPHIC_DATA] Home details Other Visits Teardown Scheduled Home …" at bounding box center [577, 351] width 1154 height 604
copy div "41284 [GEOGRAPHIC_DATA]"
click at [527, 522] on div "Do you have any other information to document?" at bounding box center [709, 491] width 852 height 64
